Goal: Task Accomplishment & Management: Manage account settings

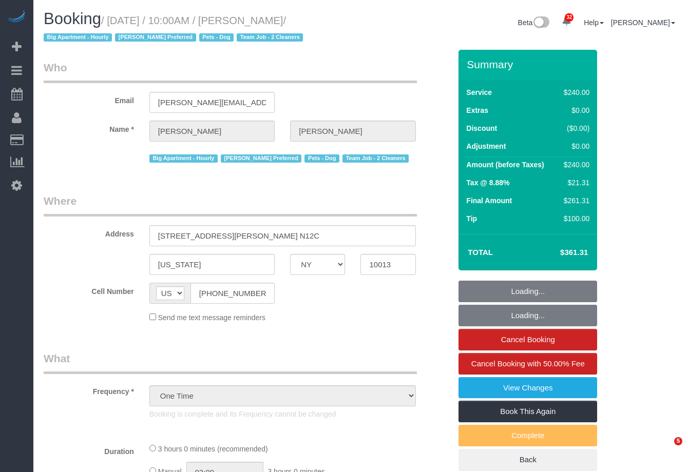
select select "NY"
select select "number:89"
select select "number:90"
select select "number:13"
select select "number:5"
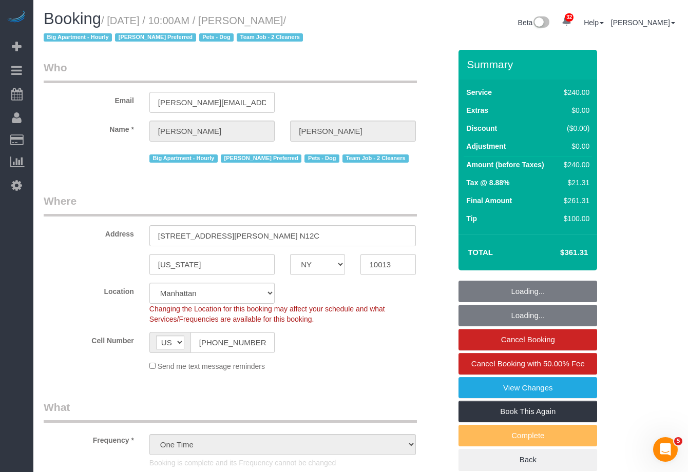
select select "180"
select select "spot1"
select select "object:1458"
select select "string:stripe-pm_1Rilyw4VGloSiKo7mbP2uOmn"
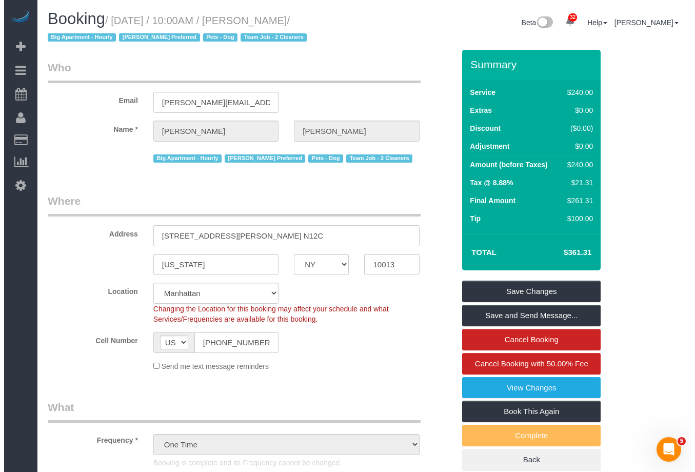
scroll to position [260, 0]
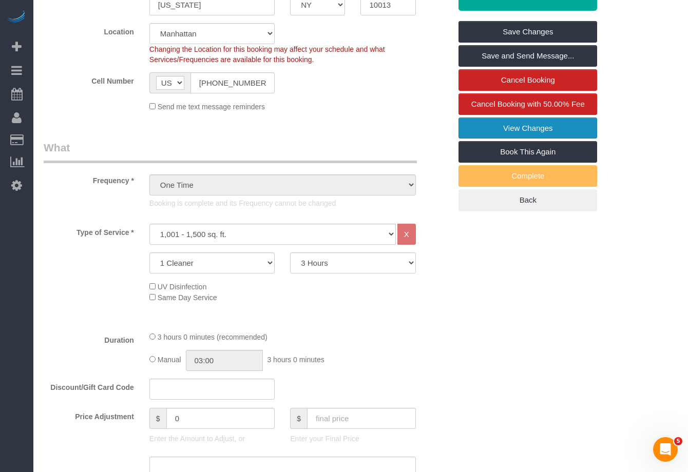
click at [552, 130] on link "View Changes" at bounding box center [527, 129] width 139 height 22
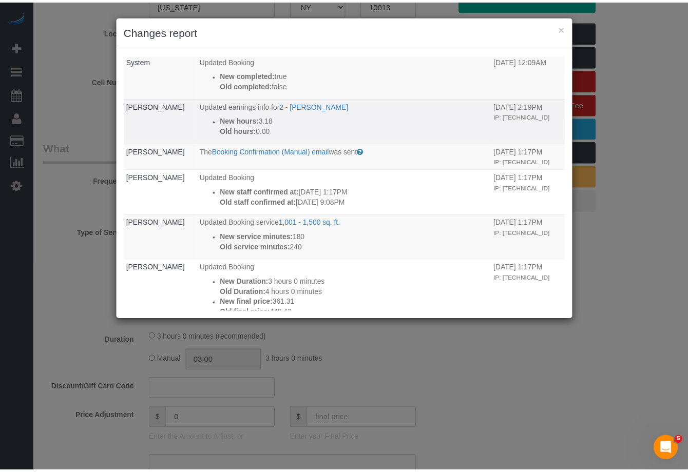
scroll to position [106, 0]
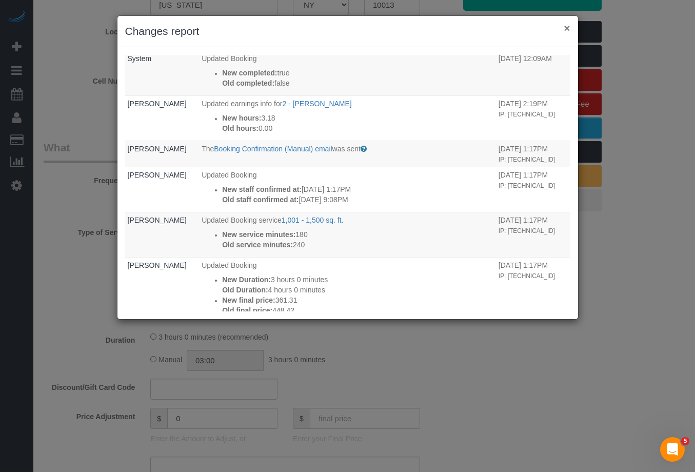
click at [566, 29] on button "×" at bounding box center [567, 28] width 6 height 11
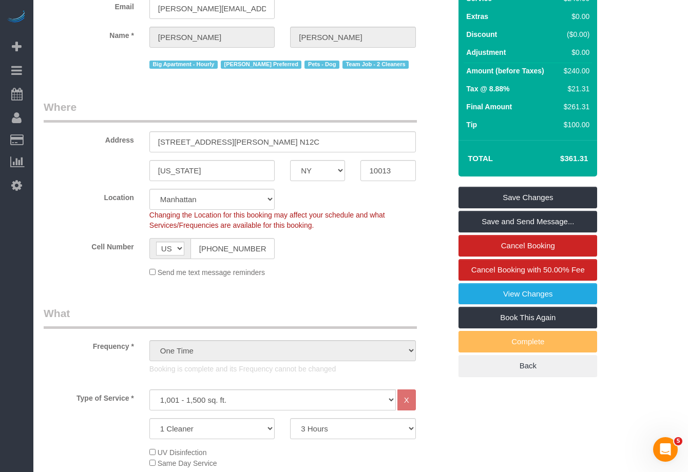
scroll to position [0, 0]
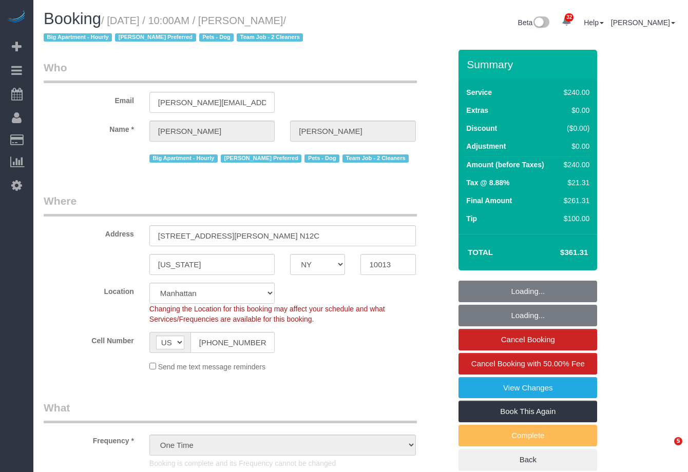
select select "NY"
select select "string:stripe-pm_1Rilyw4VGloSiKo7mbP2uOmn"
select select "number:89"
select select "number:90"
select select "number:13"
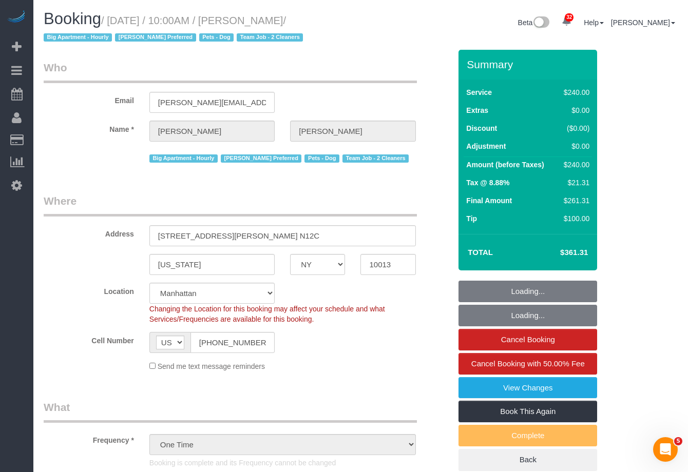
select select "number:5"
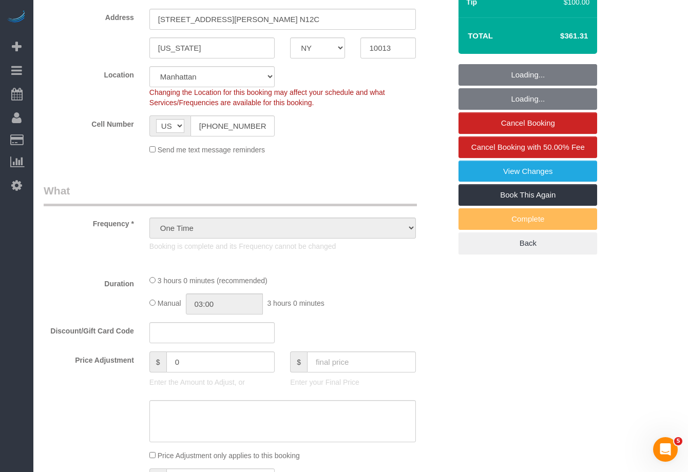
select select "180"
select select "spot1"
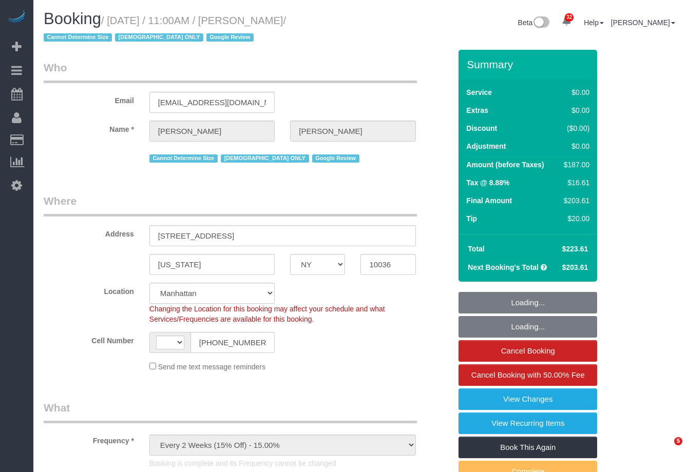
select select "NY"
select select "string:stripe-pm_1RX9Pk4VGloSiKo7xrKDKvXs"
select select "number:58"
select select "number:73"
select select "number:15"
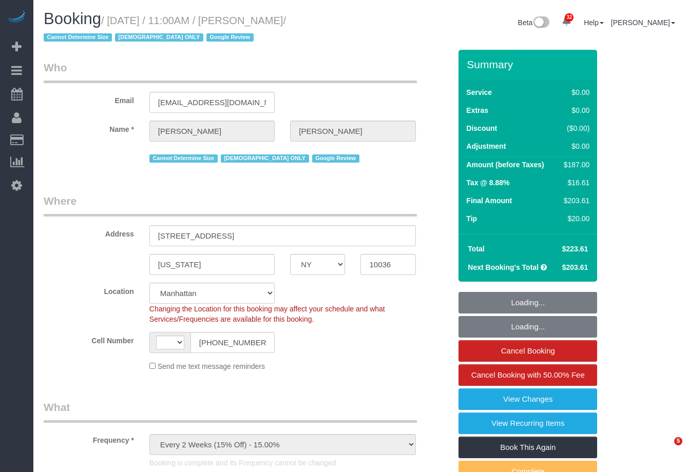
select select "number:6"
select select "string:[GEOGRAPHIC_DATA]"
select select "2"
select select "spot1"
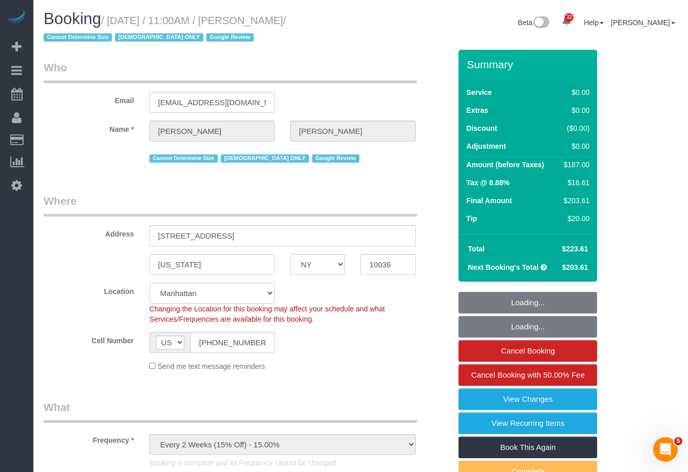
select select "object:1520"
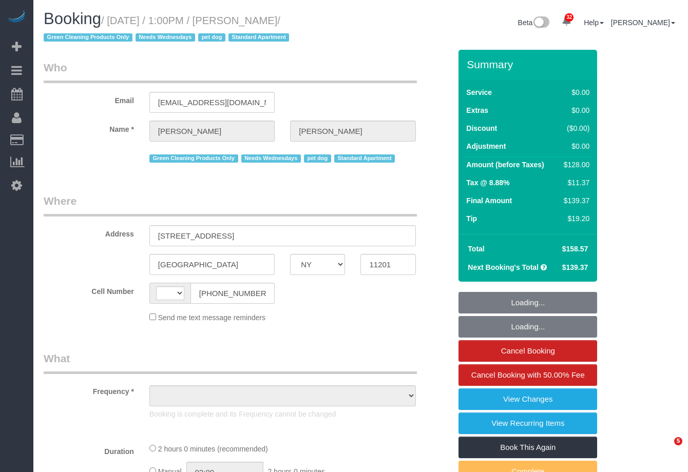
select select "NY"
select select "number:57"
select select "number:74"
select select "number:13"
select select "number:7"
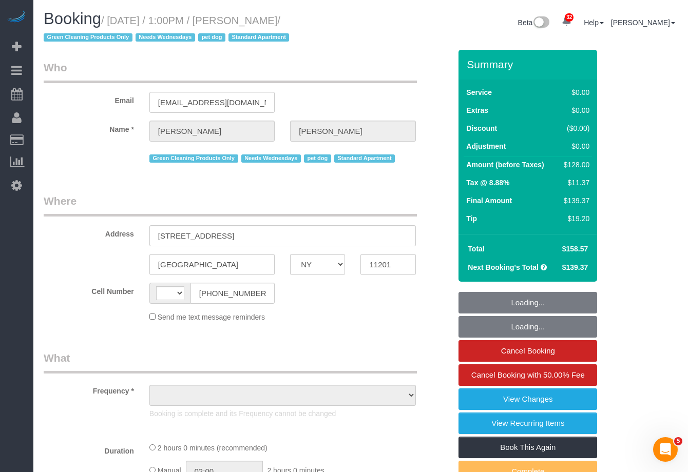
select select "string:stripe-pm_1RN3sH4VGloSiKo7cD90aCm4"
select select "1"
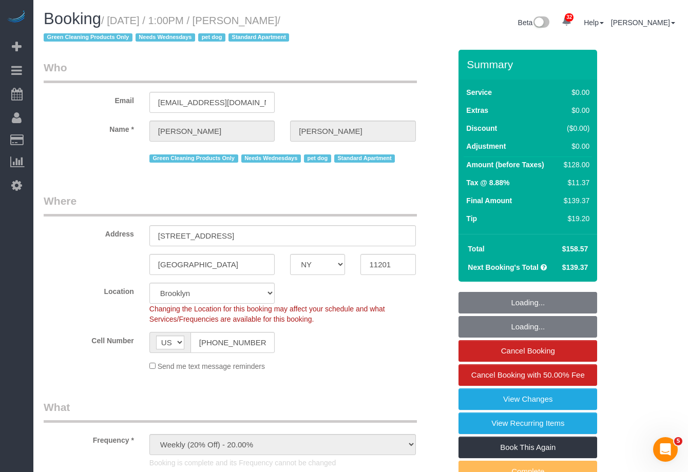
select select "string:US"
select select "object:1453"
select select "spot32"
select select "1"
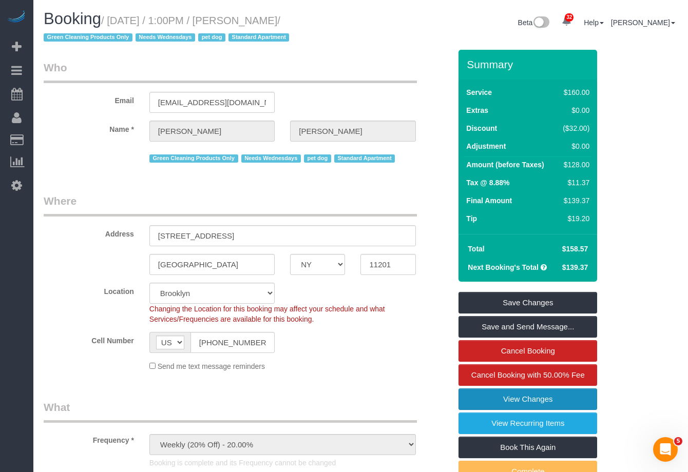
click at [570, 401] on link "View Changes" at bounding box center [527, 400] width 139 height 22
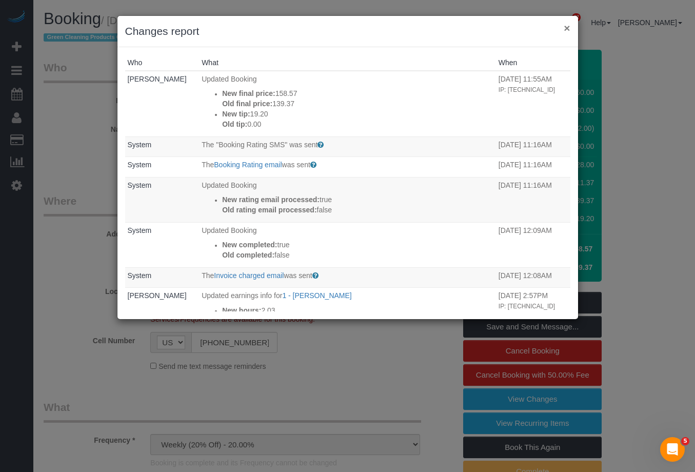
click at [568, 27] on button "×" at bounding box center [567, 28] width 6 height 11
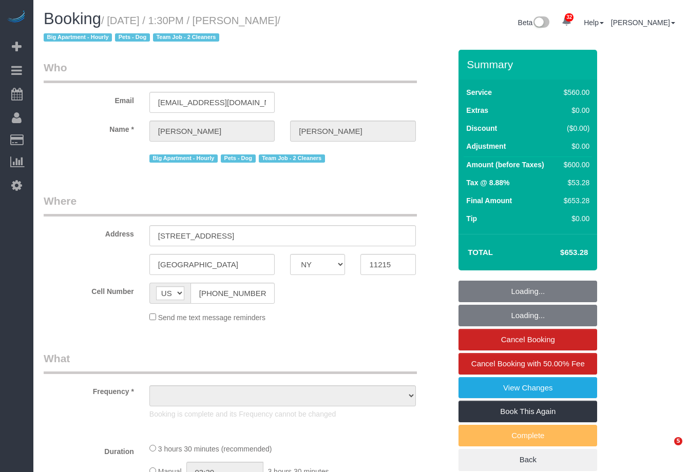
select select "NY"
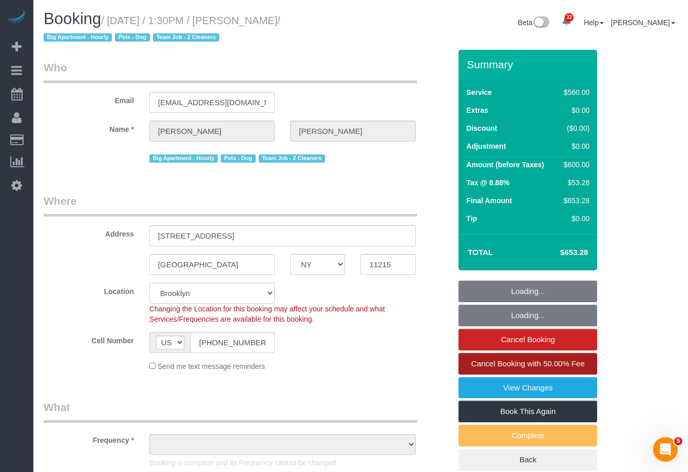
select select "210"
select select "object:933"
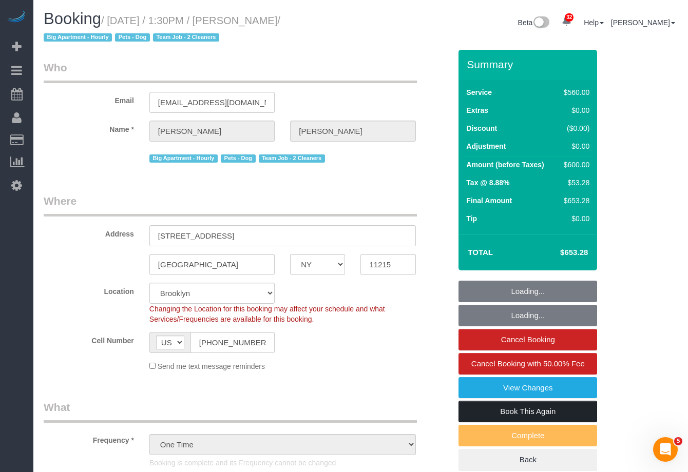
select select "string:stripe-card_1EaQ684VGloSiKo7sw21Y9bE"
select select "number:58"
select select "number:90"
select select "number:15"
select select "number:5"
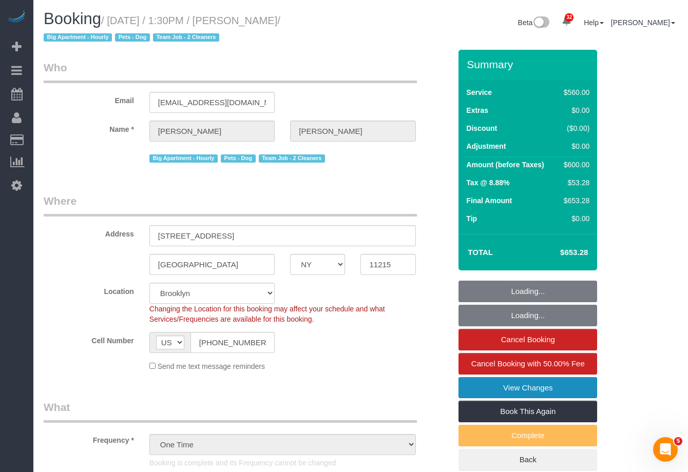
click at [561, 393] on link "View Changes" at bounding box center [527, 388] width 139 height 22
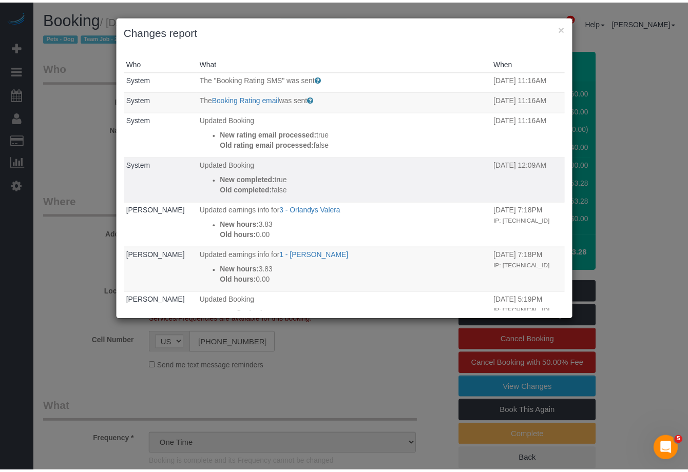
scroll to position [165, 0]
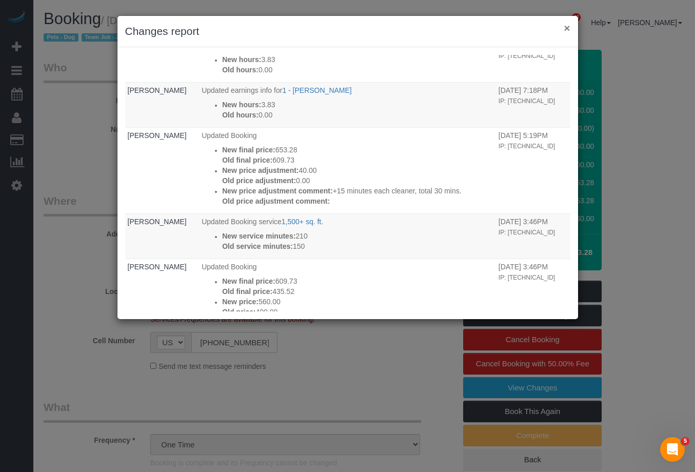
click at [565, 31] on button "×" at bounding box center [567, 28] width 6 height 11
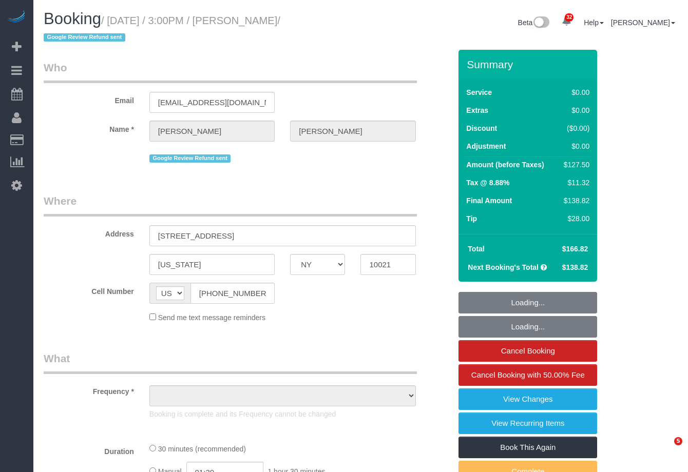
select select "NY"
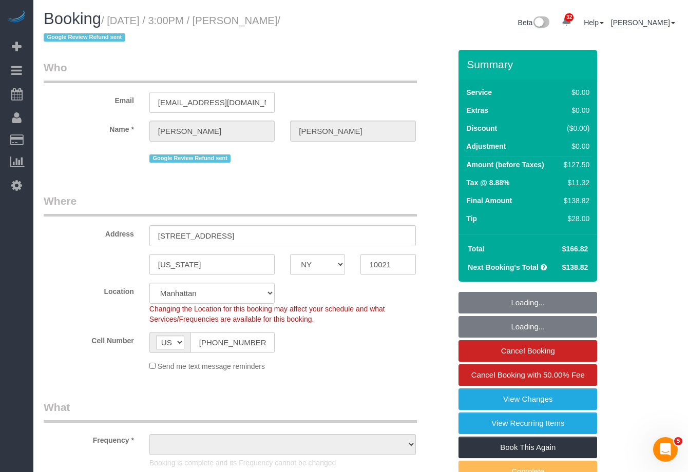
select select "string:stripe-pm_1QKXPd4VGloSiKo7ekv8QDow"
select select "number:89"
select select "number:90"
select select "number:15"
select select "number:6"
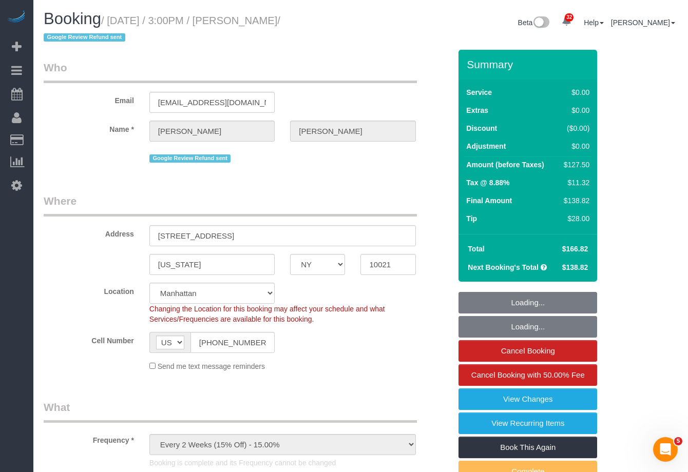
select select "object:839"
select select "spot1"
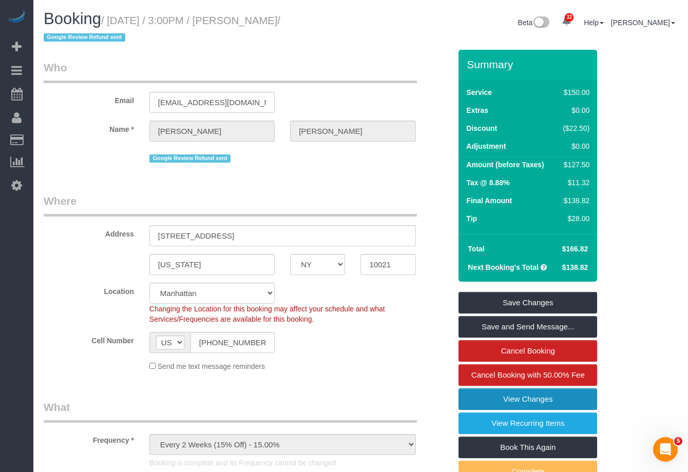
click at [557, 399] on link "View Changes" at bounding box center [527, 400] width 139 height 22
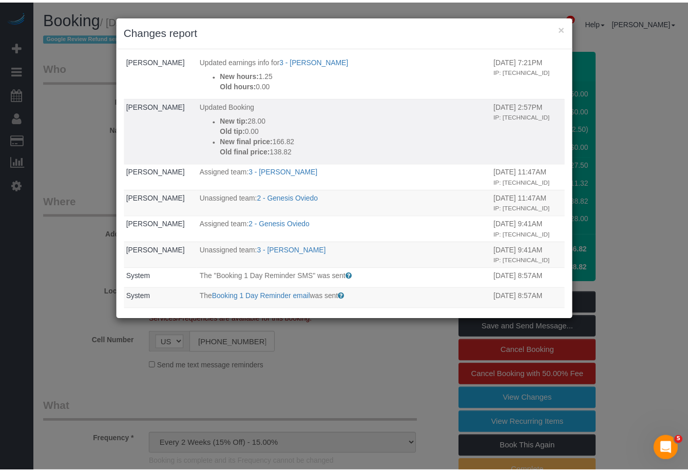
scroll to position [133, 0]
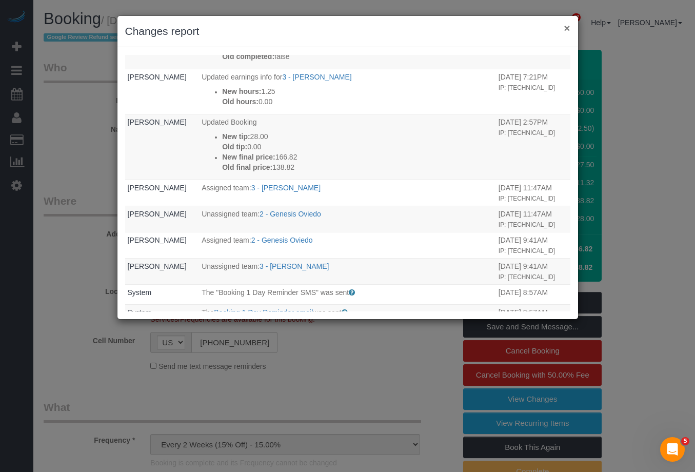
click at [570, 27] on button "×" at bounding box center [567, 28] width 6 height 11
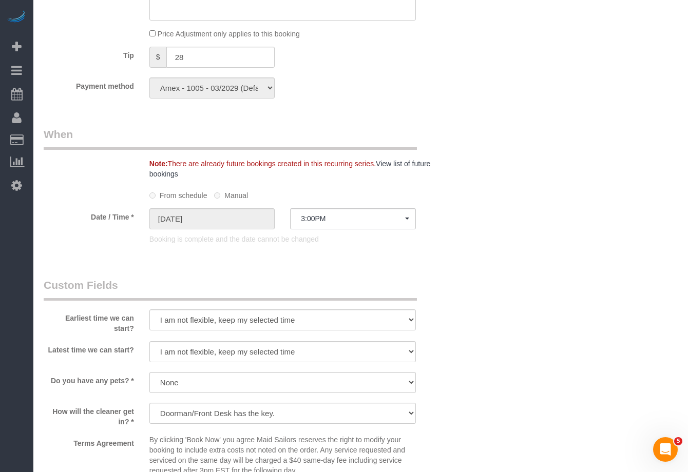
scroll to position [1370, 0]
